Goal: Information Seeking & Learning: Check status

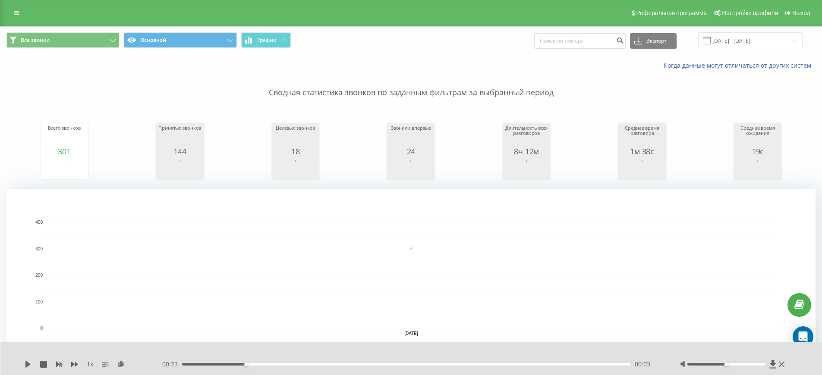
scroll to position [2, 0]
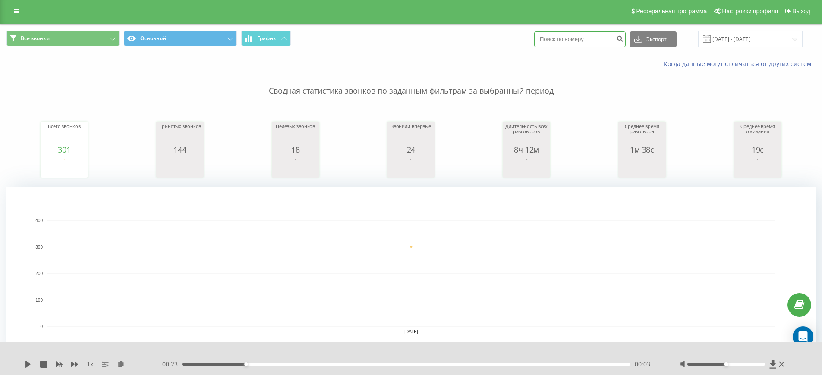
click at [602, 43] on input at bounding box center [579, 39] width 91 height 16
type input "0632063639"
click at [673, 45] on button "Экспорт" at bounding box center [653, 39] width 47 height 16
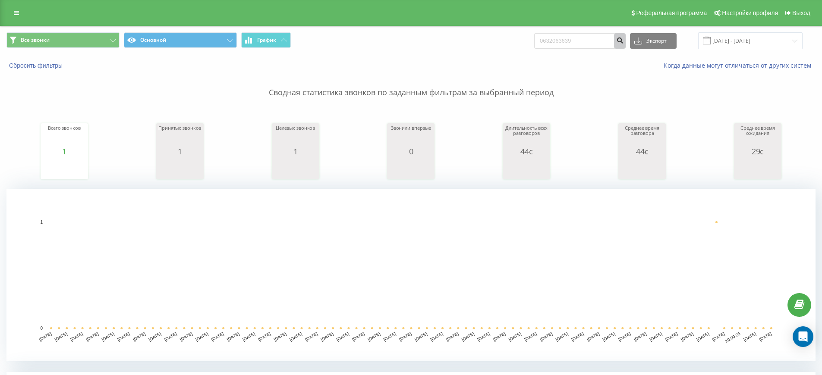
click at [623, 40] on icon "submit" at bounding box center [619, 39] width 7 height 5
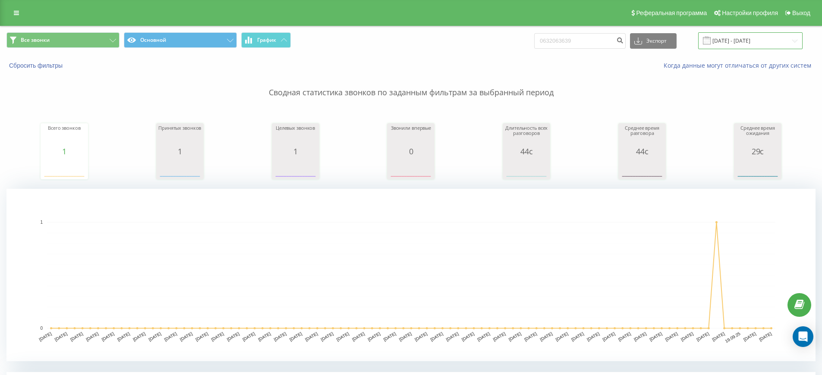
click at [758, 38] on input "[DATE] - [DATE]" at bounding box center [750, 40] width 104 height 17
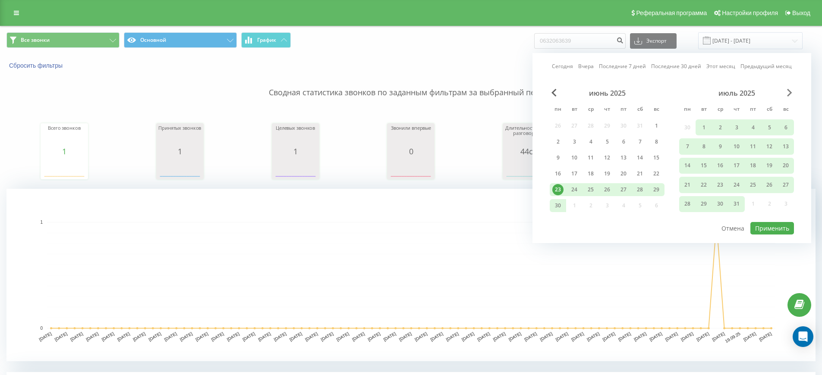
click at [787, 91] on span "Next Month" at bounding box center [789, 93] width 5 height 8
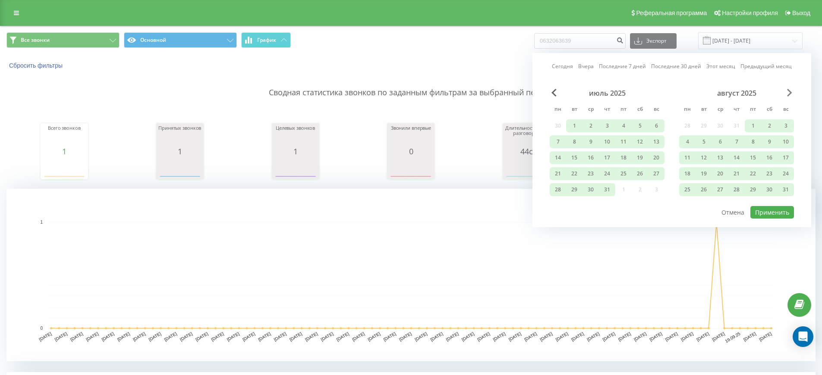
click at [787, 91] on span "Next Month" at bounding box center [789, 93] width 5 height 8
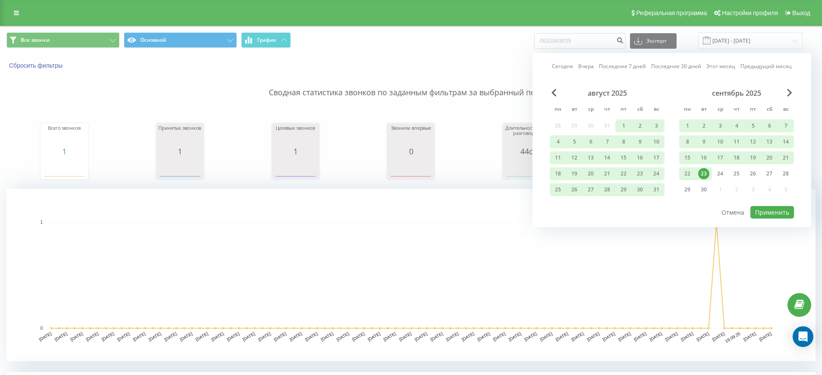
click at [704, 174] on div "23" at bounding box center [703, 173] width 11 height 11
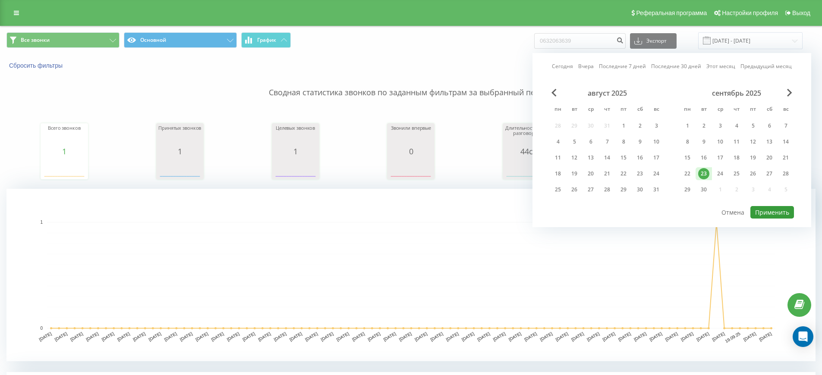
click at [766, 212] on button "Применить" at bounding box center [772, 212] width 44 height 13
type input "[DATE] - [DATE]"
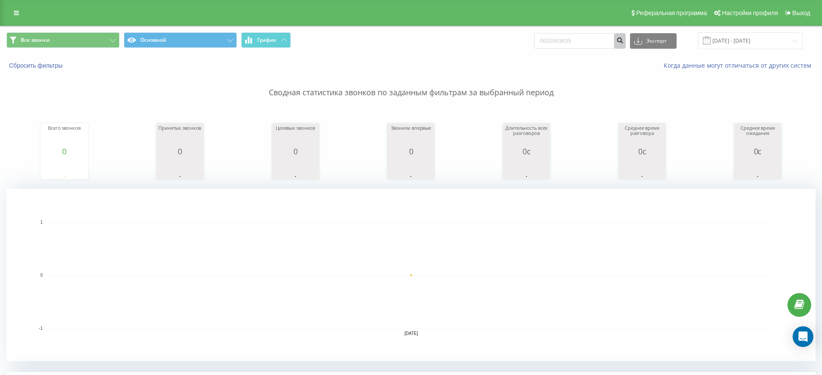
click at [626, 44] on button "submit" at bounding box center [620, 41] width 12 height 16
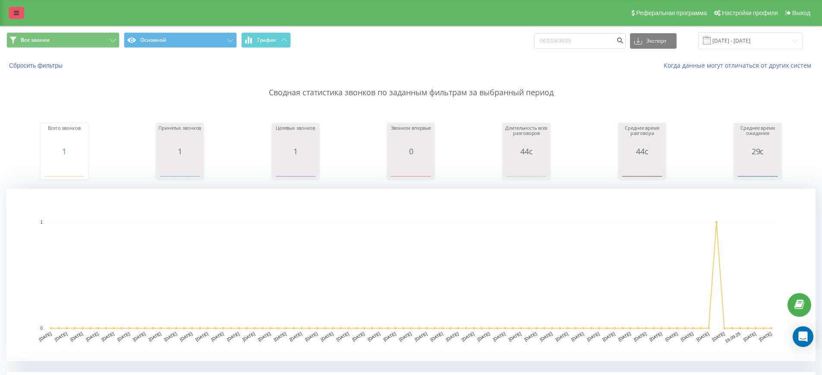
click at [19, 14] on link at bounding box center [17, 13] width 16 height 12
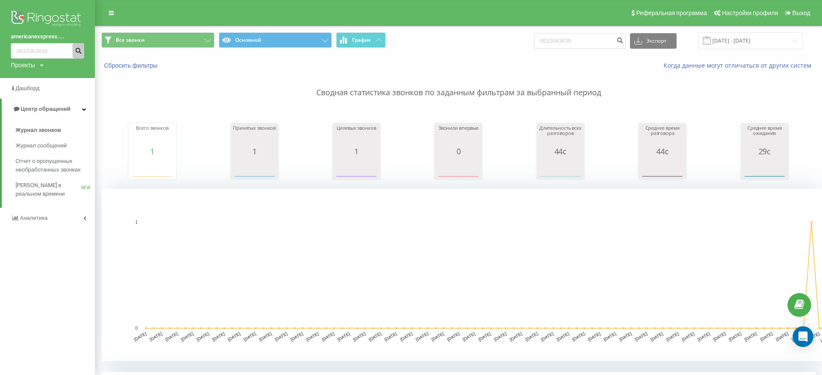
click at [78, 54] on button "submit" at bounding box center [78, 51] width 12 height 16
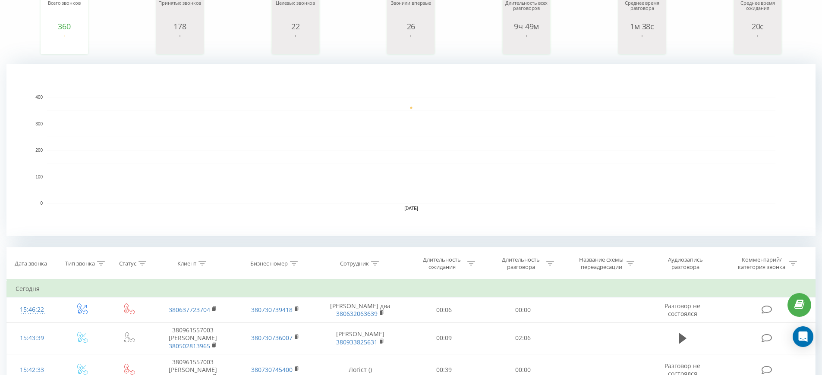
scroll to position [37, 0]
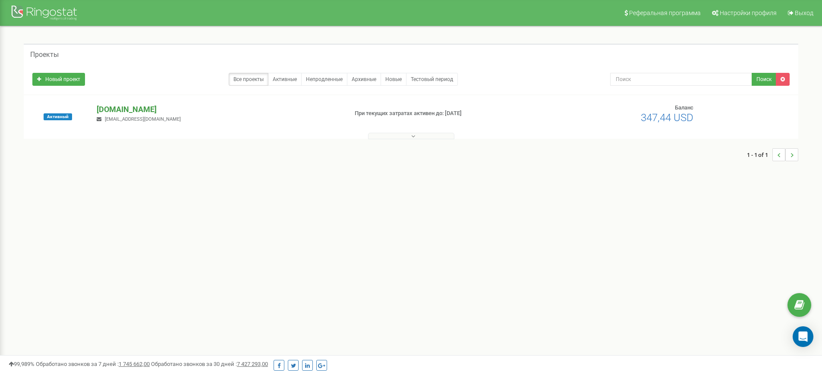
click at [113, 110] on p "[DOMAIN_NAME]" at bounding box center [219, 109] width 244 height 11
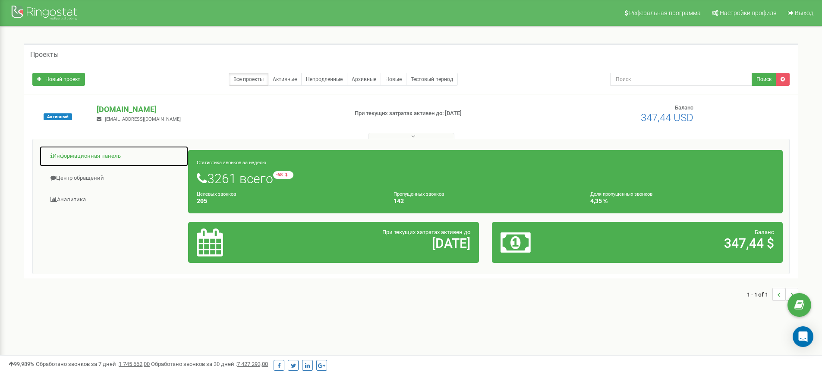
click at [94, 160] on link "Информационная панель" at bounding box center [113, 156] width 149 height 21
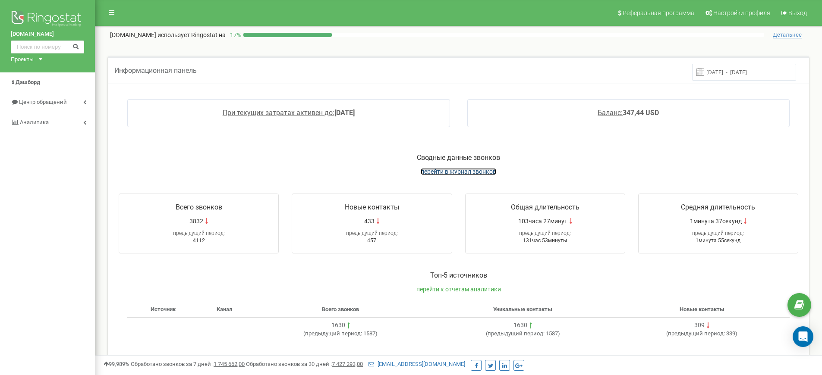
click at [450, 173] on span "перейти в журнал звонков" at bounding box center [459, 171] width 76 height 7
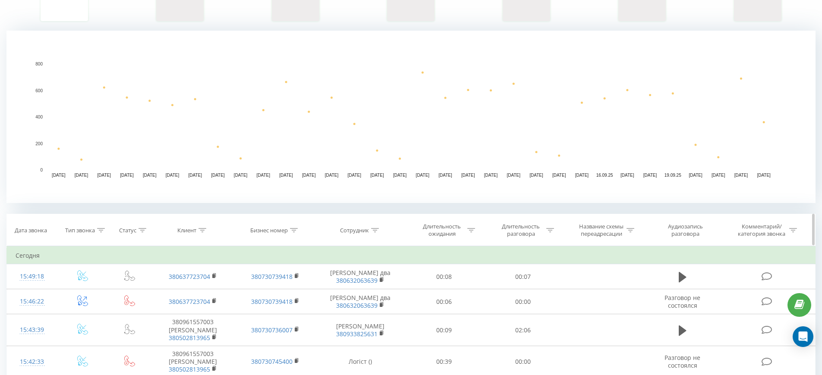
scroll to position [150, 0]
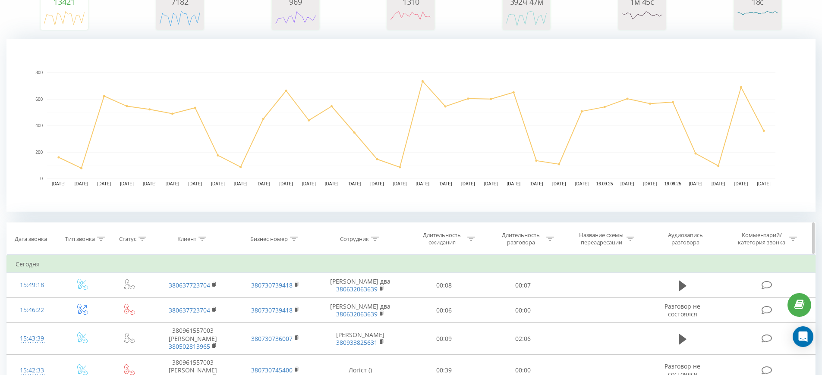
click at [374, 240] on icon at bounding box center [375, 239] width 8 height 4
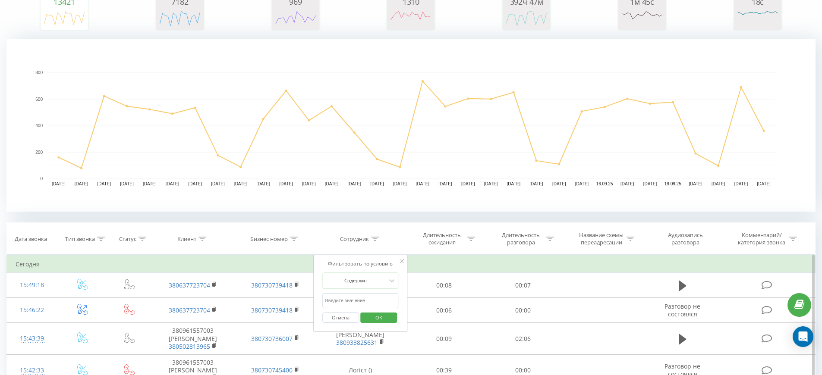
click at [360, 299] on input "text" at bounding box center [360, 300] width 76 height 15
type input "0632063639"
click at [370, 319] on span "OK" at bounding box center [379, 317] width 24 height 13
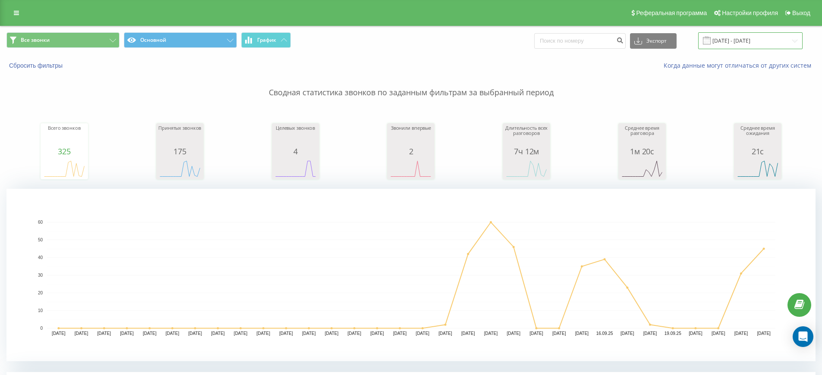
click at [783, 41] on input "[DATE] - [DATE]" at bounding box center [750, 40] width 104 height 17
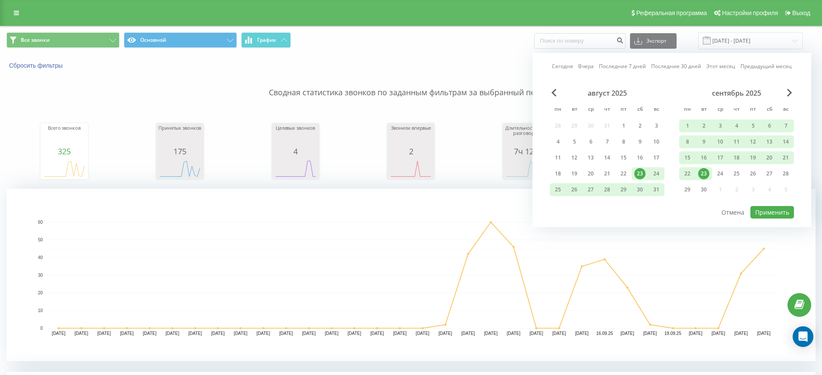
click at [705, 171] on div "23" at bounding box center [703, 173] width 11 height 11
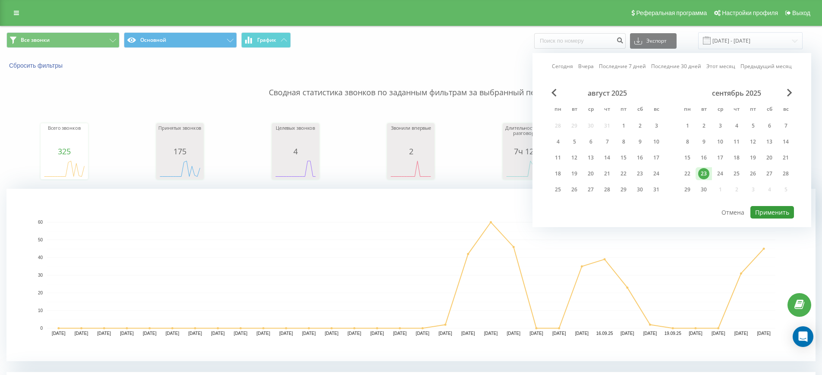
click at [774, 214] on button "Применить" at bounding box center [772, 212] width 44 height 13
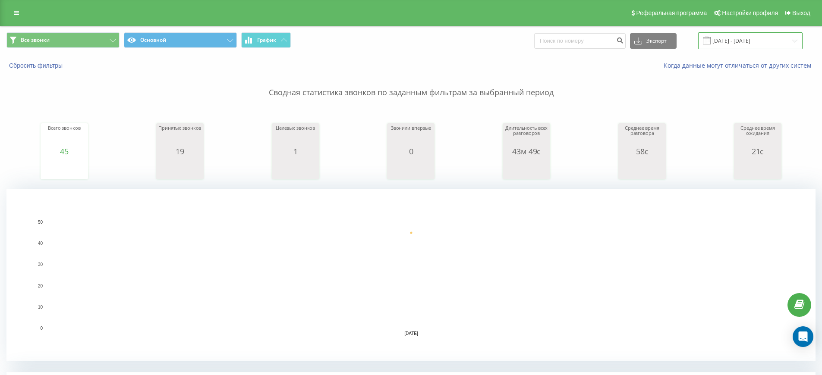
click at [753, 42] on input "[DATE] - [DATE]" at bounding box center [750, 40] width 104 height 17
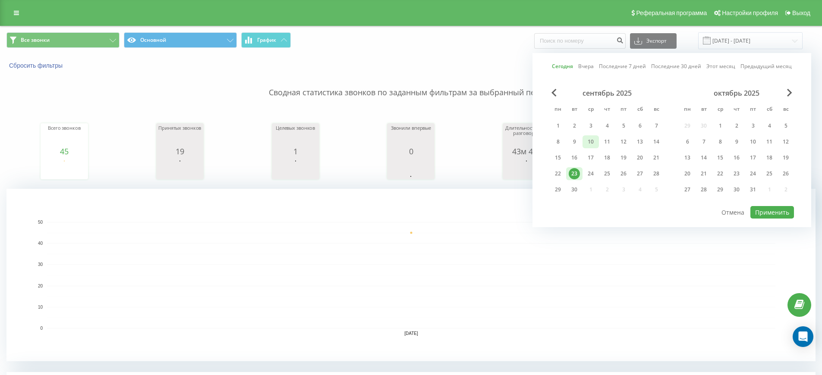
click at [596, 143] on div "10" at bounding box center [590, 141] width 11 height 11
click at [572, 175] on div "23" at bounding box center [574, 173] width 11 height 11
click at [761, 214] on button "Применить" at bounding box center [772, 212] width 44 height 13
type input "[DATE] - [DATE]"
